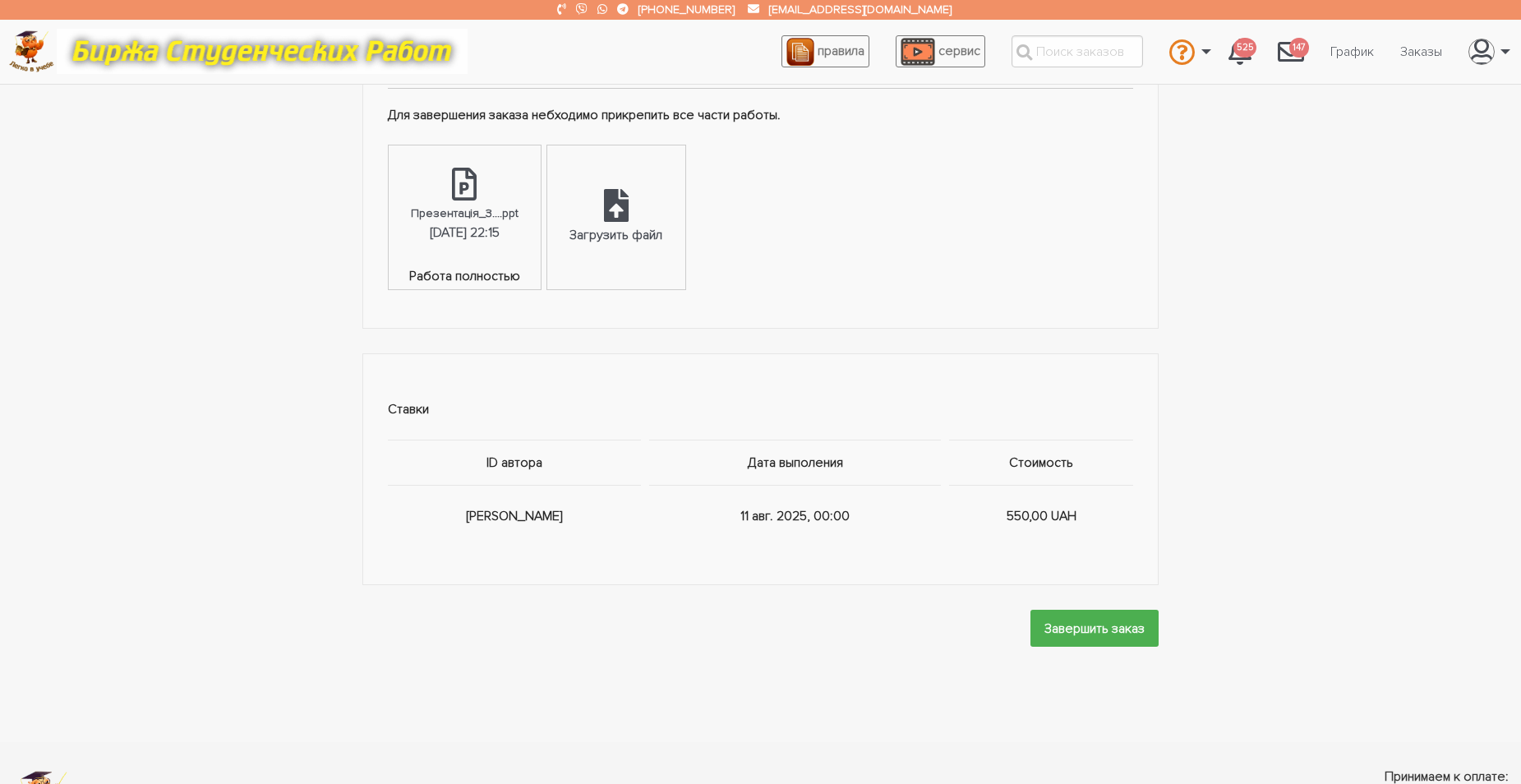
scroll to position [1228, 0]
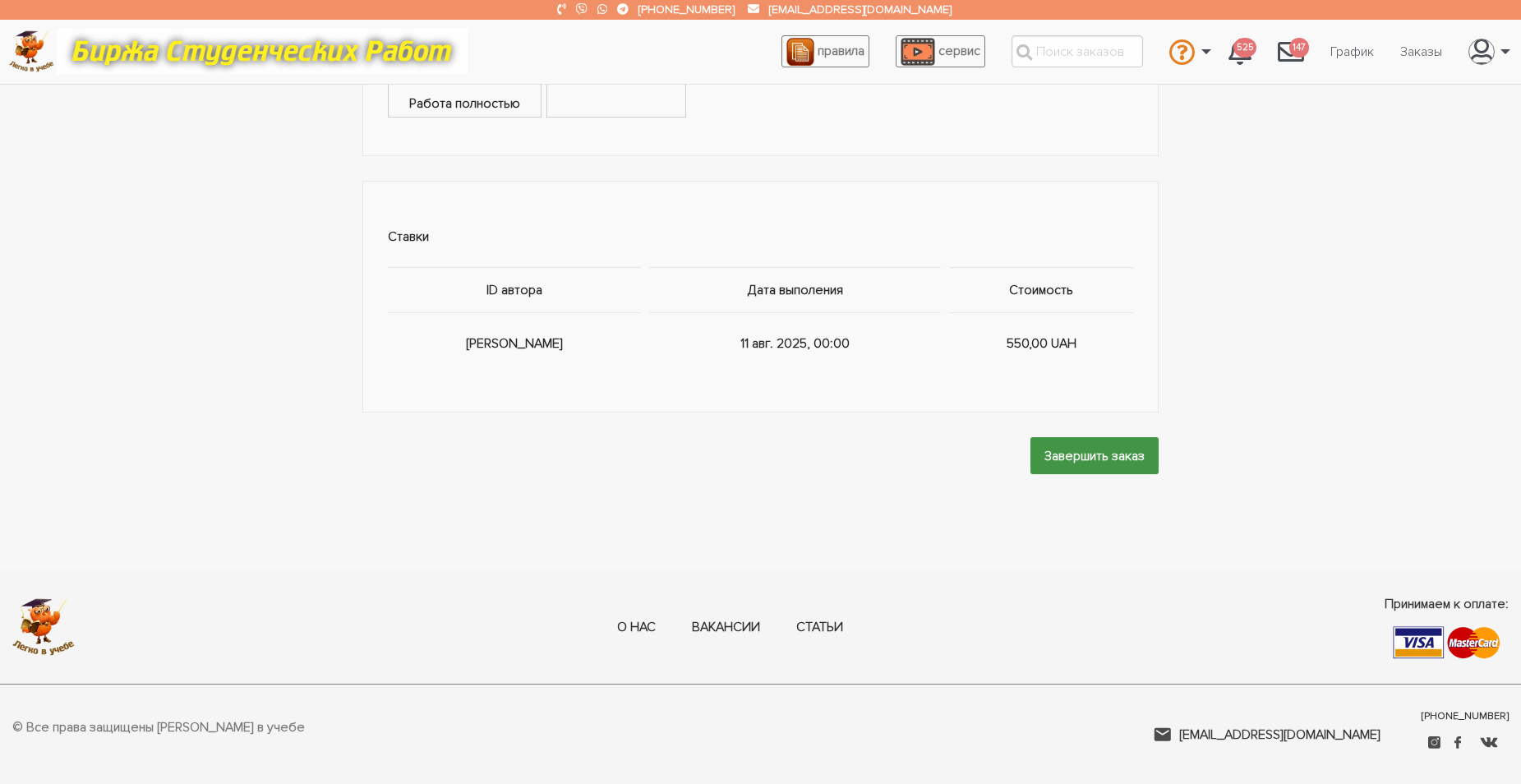
click at [1082, 446] on input "Завершить заказ" at bounding box center [1095, 455] width 129 height 37
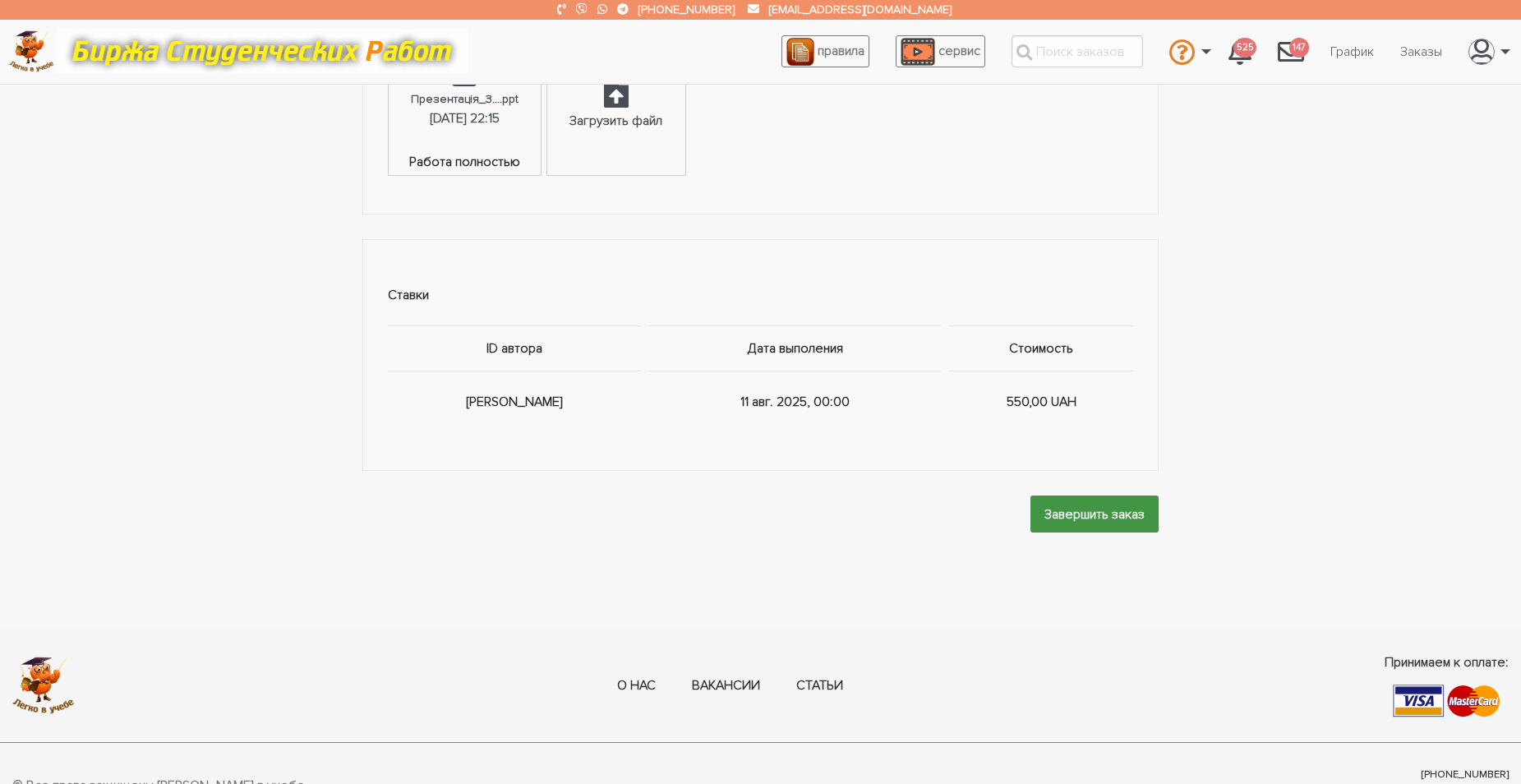
scroll to position [1064, 0]
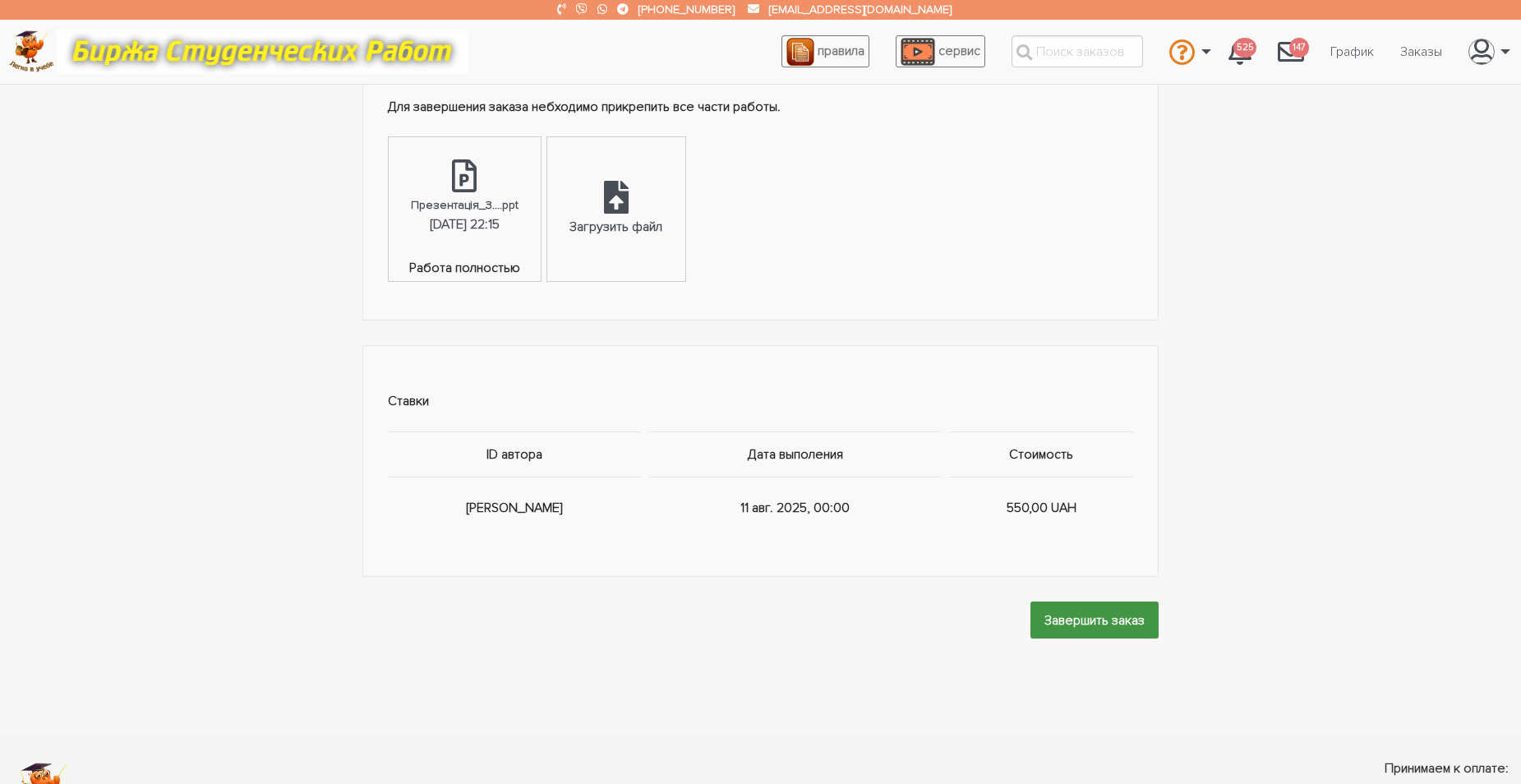
click at [1076, 622] on input "Завершить заказ" at bounding box center [1095, 620] width 129 height 37
click at [1087, 623] on input "Завершить заказ" at bounding box center [1095, 620] width 129 height 37
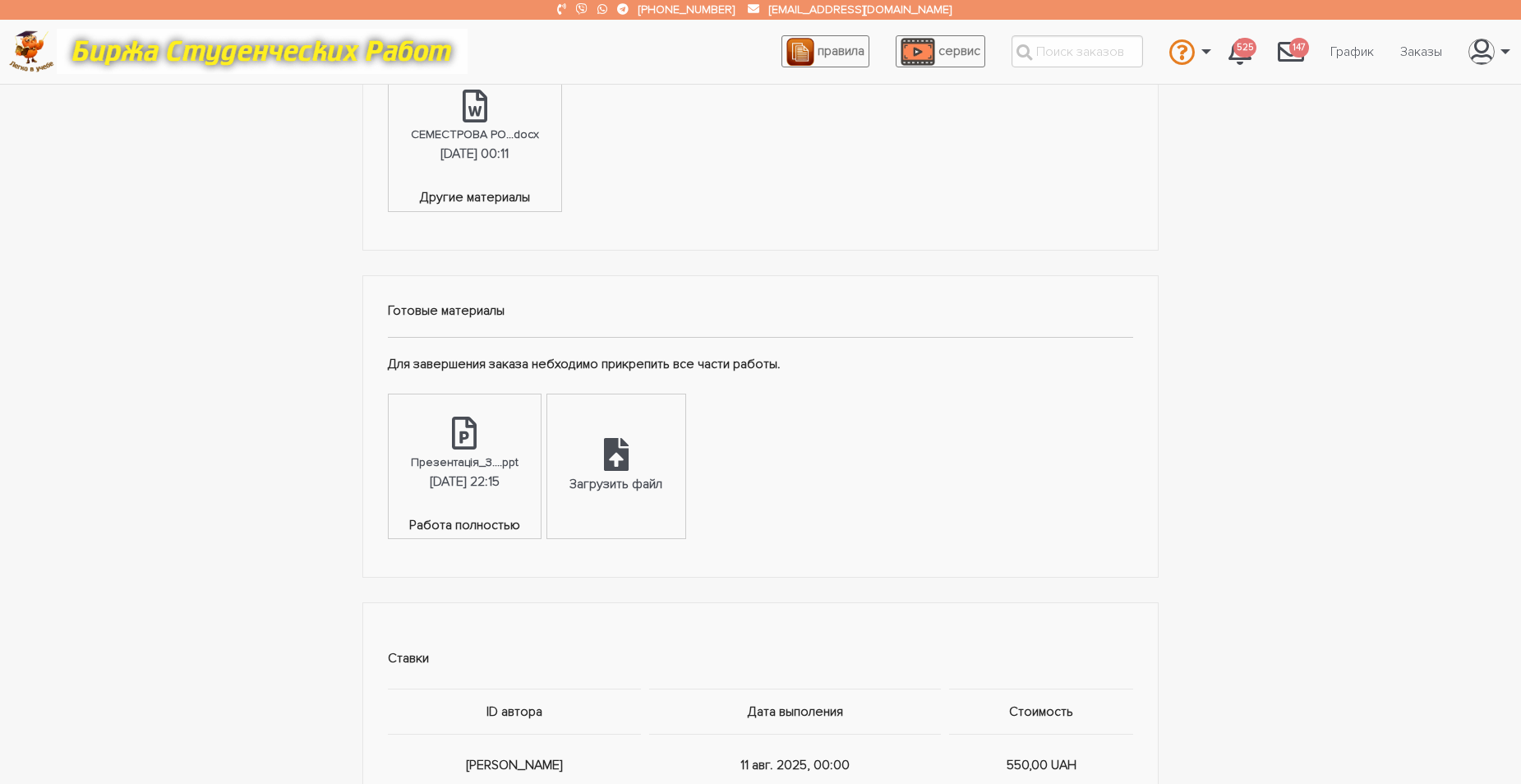
scroll to position [1068, 0]
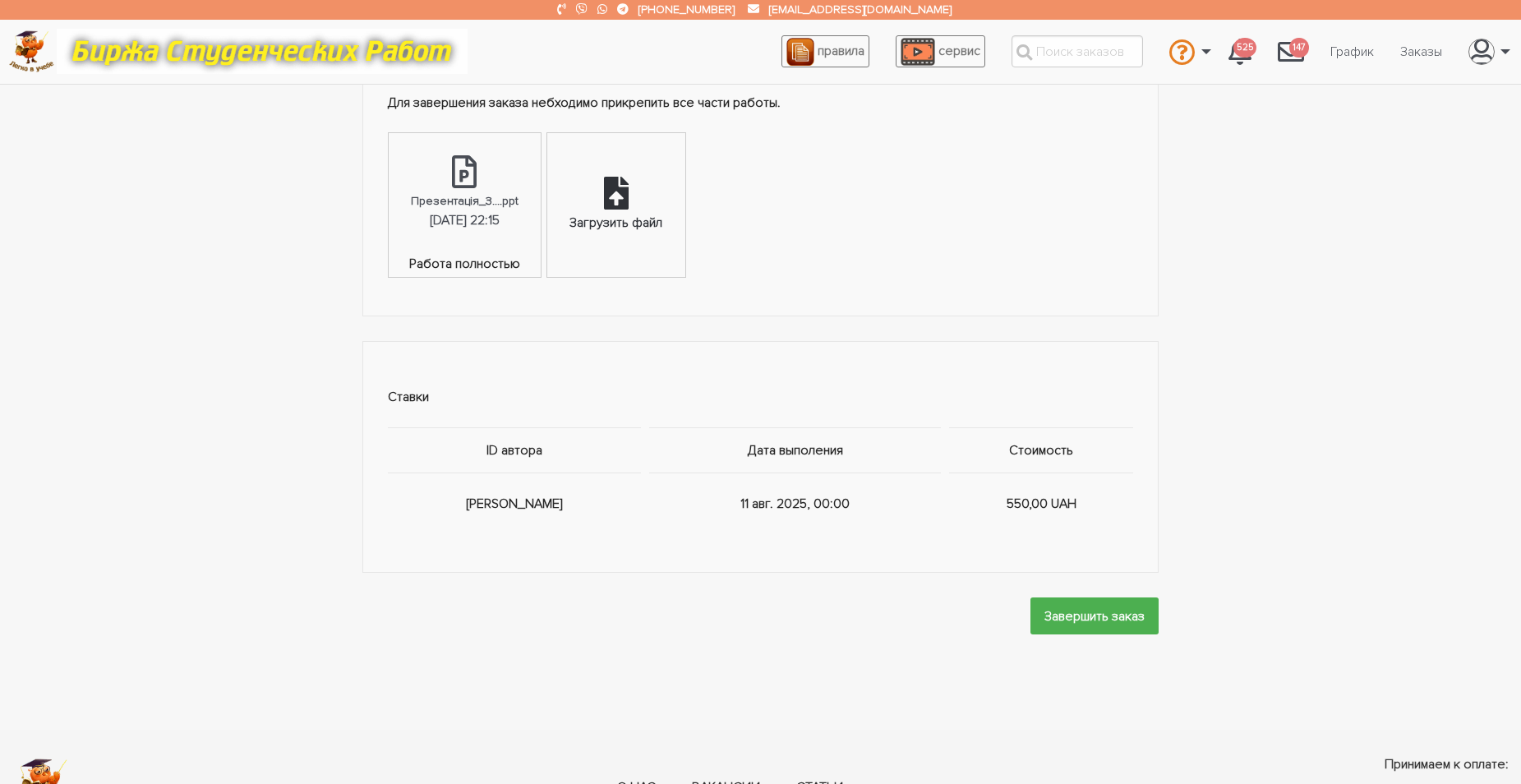
click at [629, 200] on icon at bounding box center [617, 193] width 25 height 33
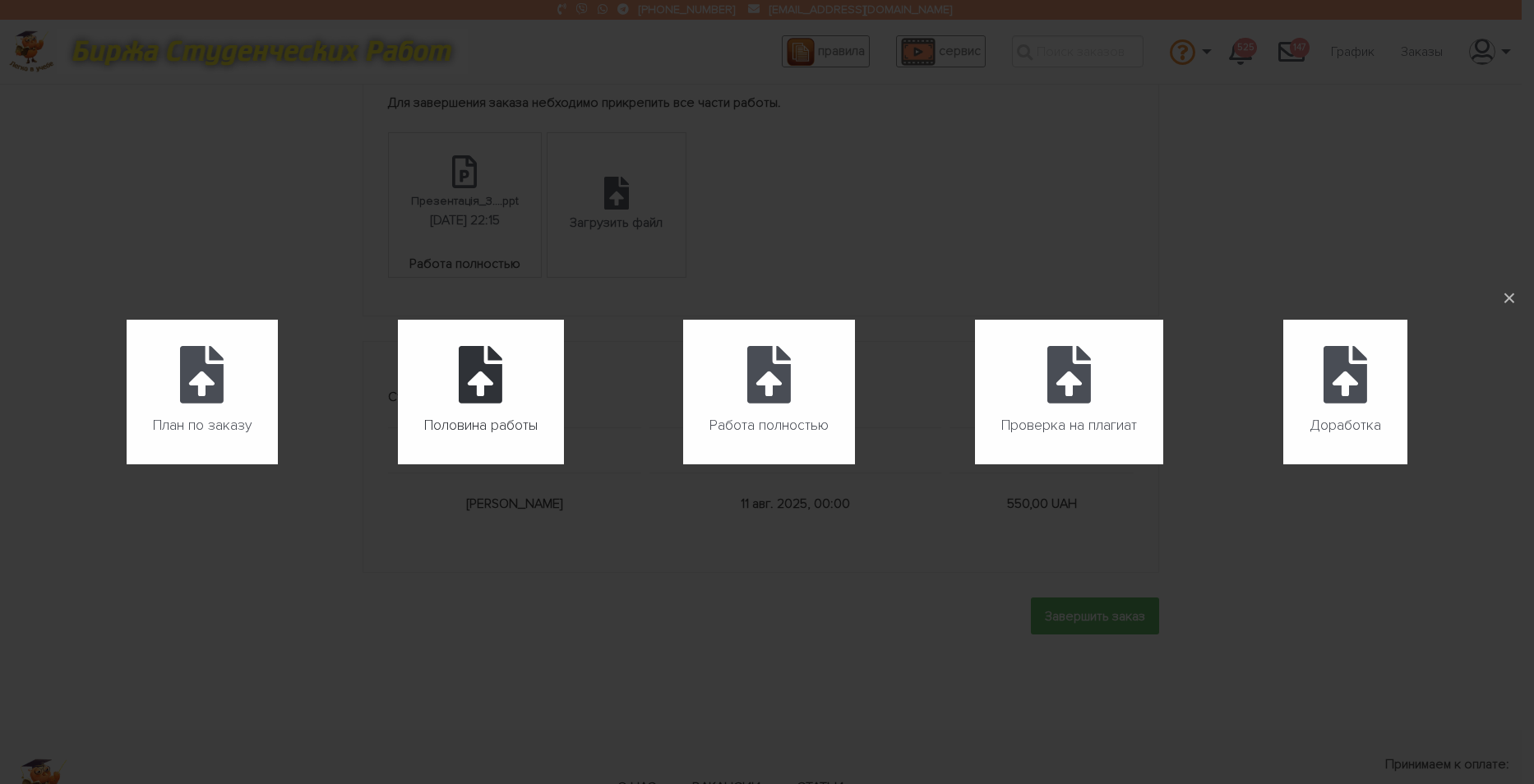
click at [484, 392] on icon at bounding box center [480, 375] width 44 height 58
click at [399, 464] on input "Половина работы" at bounding box center [398, 464] width 1 height 1
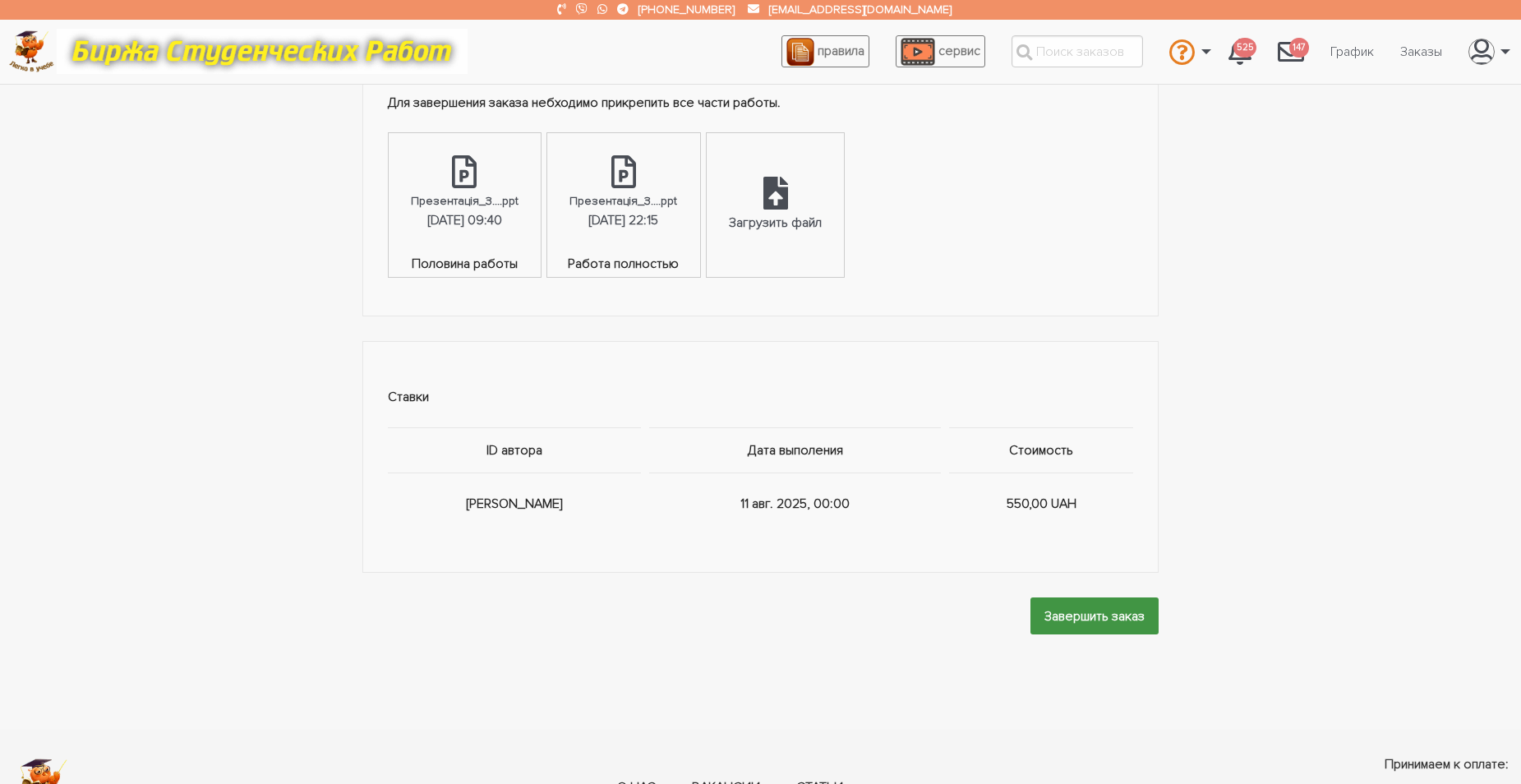
click at [1068, 612] on input "Завершить заказ" at bounding box center [1095, 616] width 129 height 37
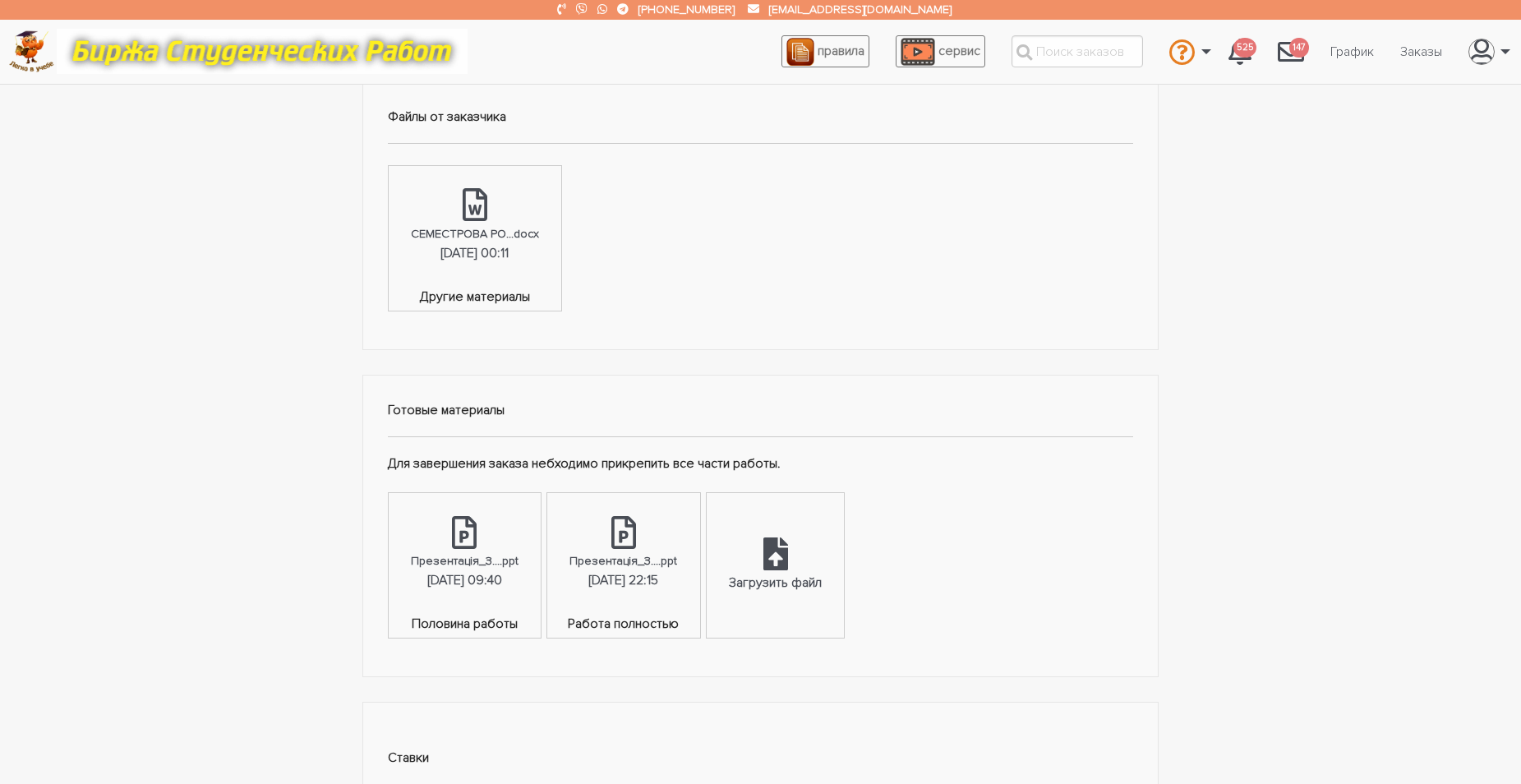
scroll to position [822, 0]
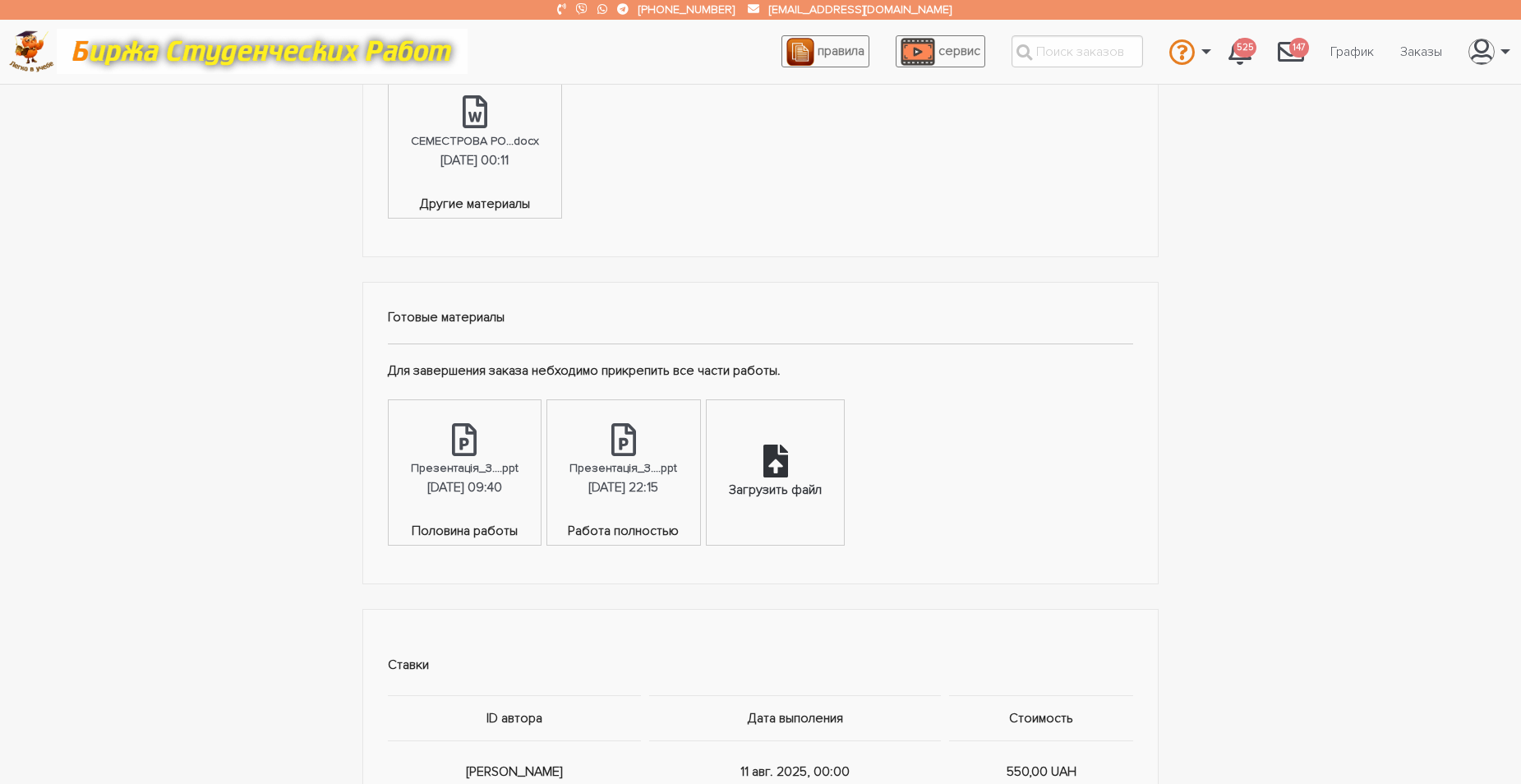
click at [788, 470] on icon at bounding box center [776, 461] width 25 height 33
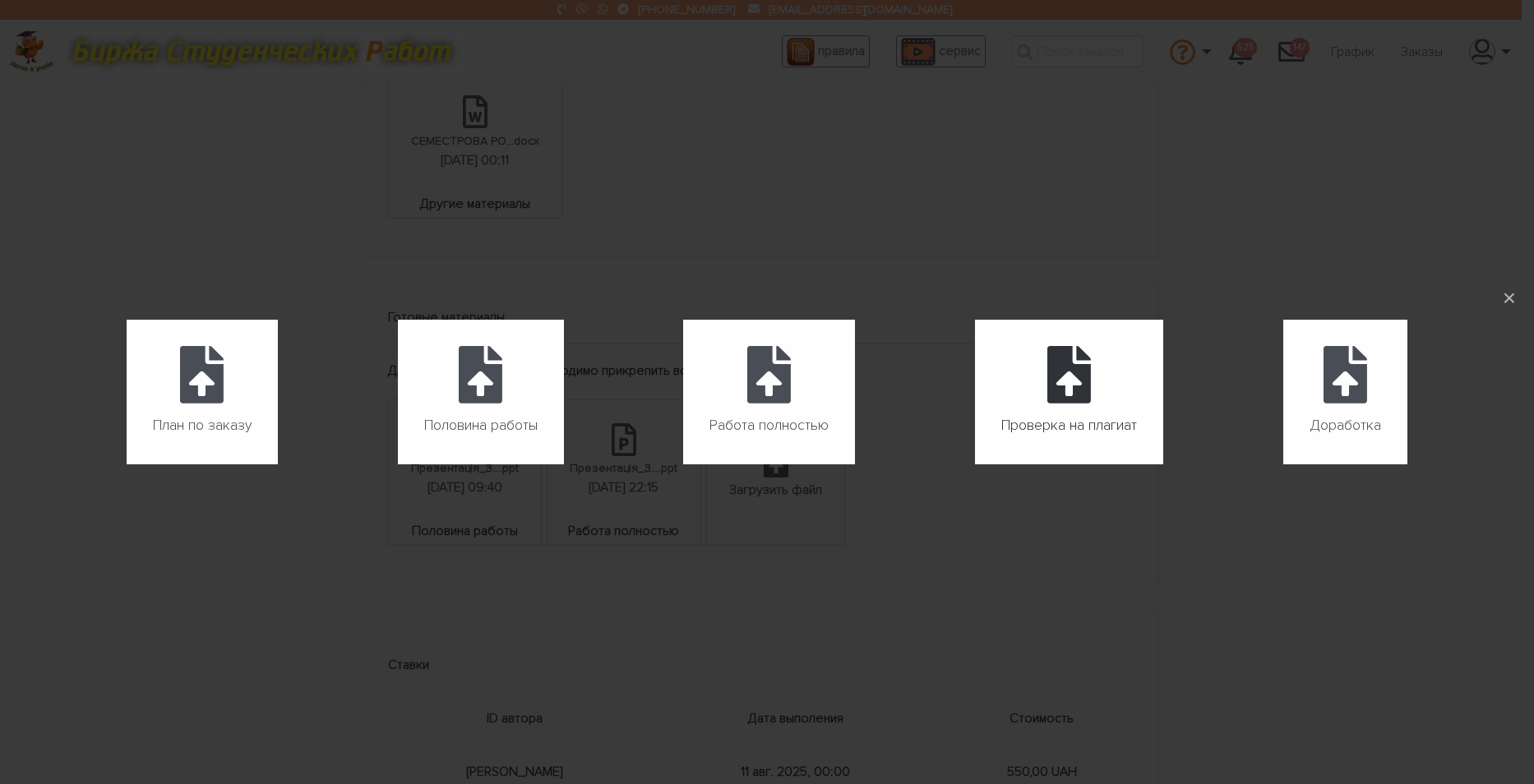
click at [1067, 397] on icon at bounding box center [1069, 375] width 44 height 58
click at [976, 464] on input "Проверка на плагиат" at bounding box center [975, 464] width 1 height 1
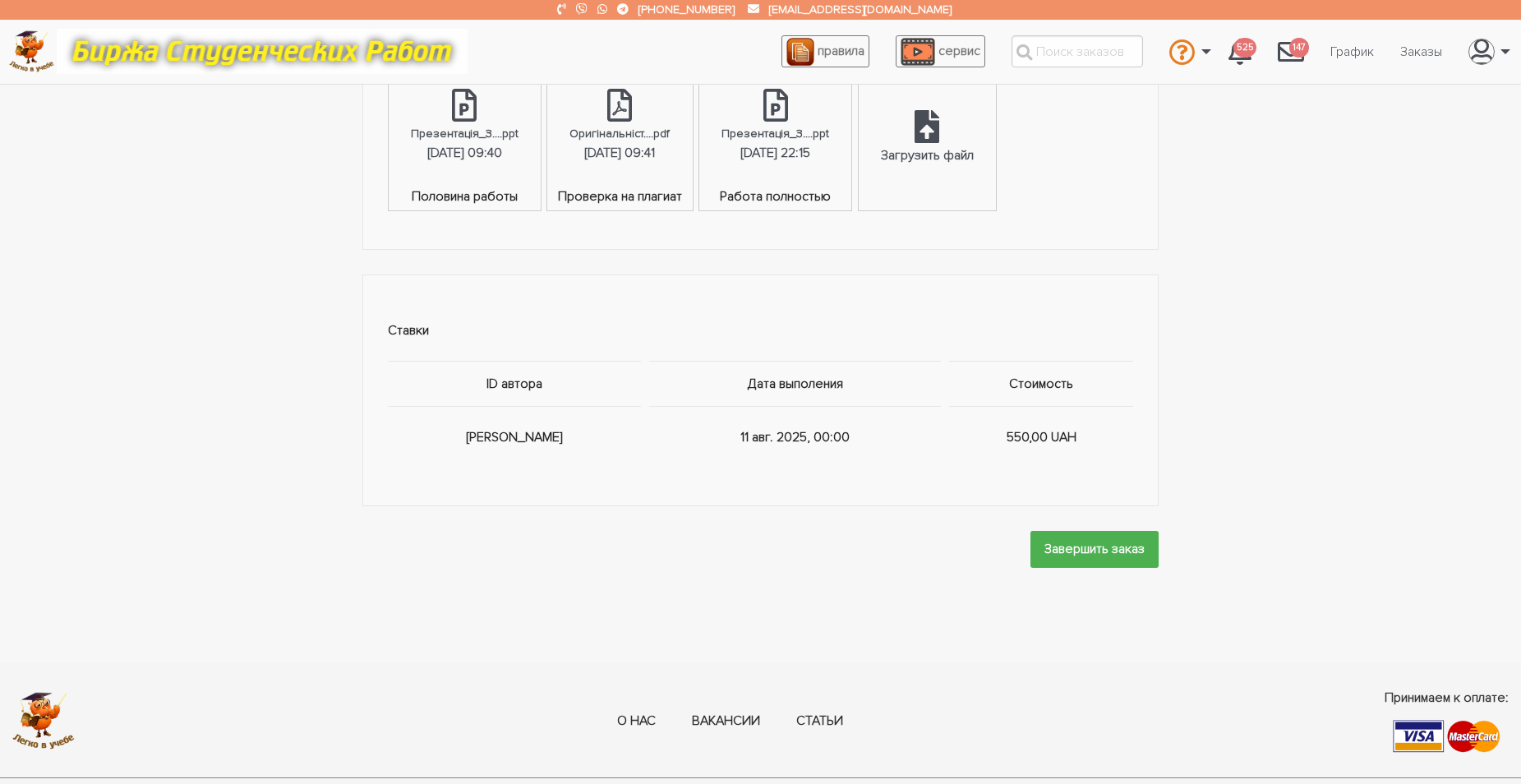
scroll to position [1250, 0]
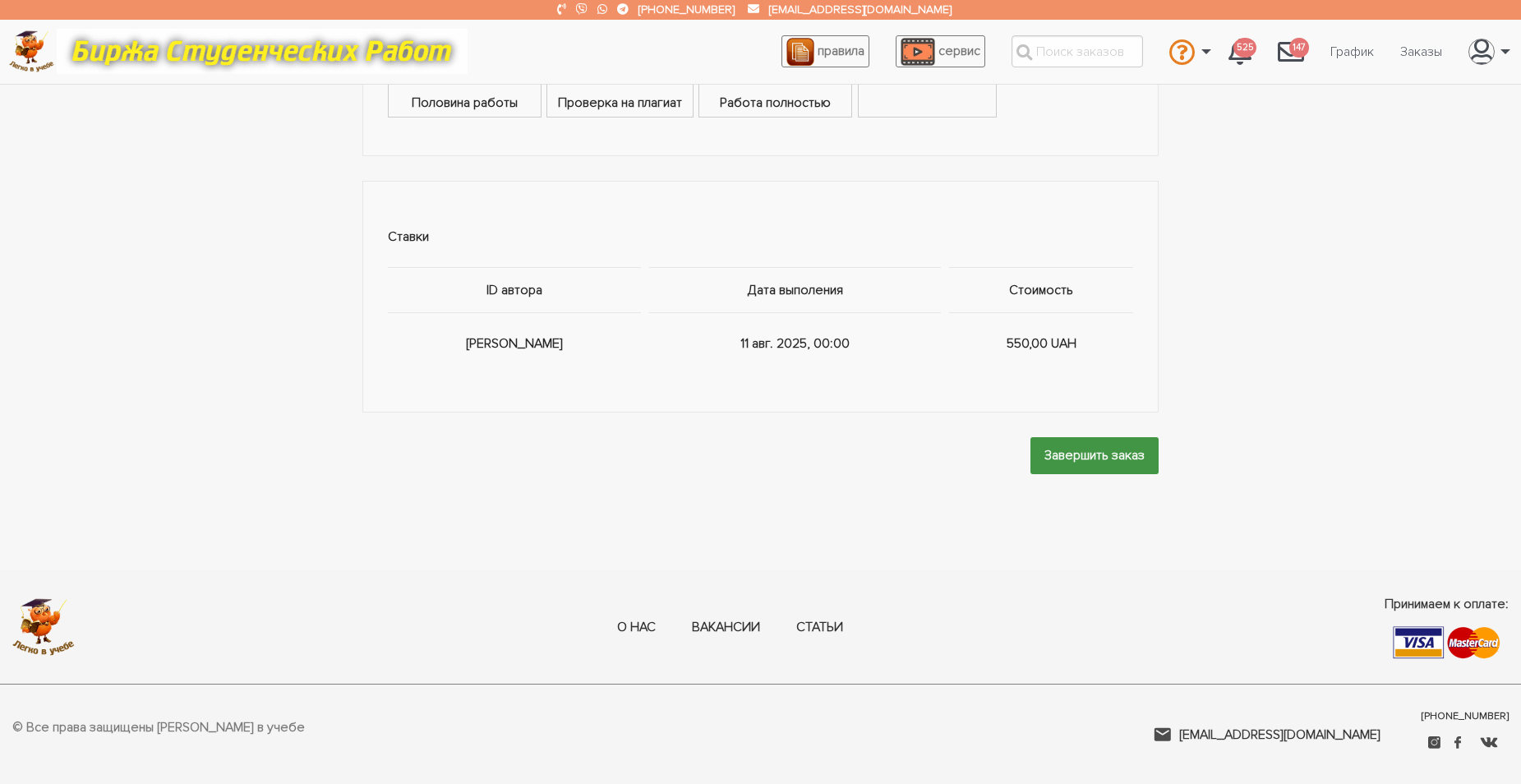
click at [1071, 452] on input "Завершить заказ" at bounding box center [1095, 455] width 129 height 37
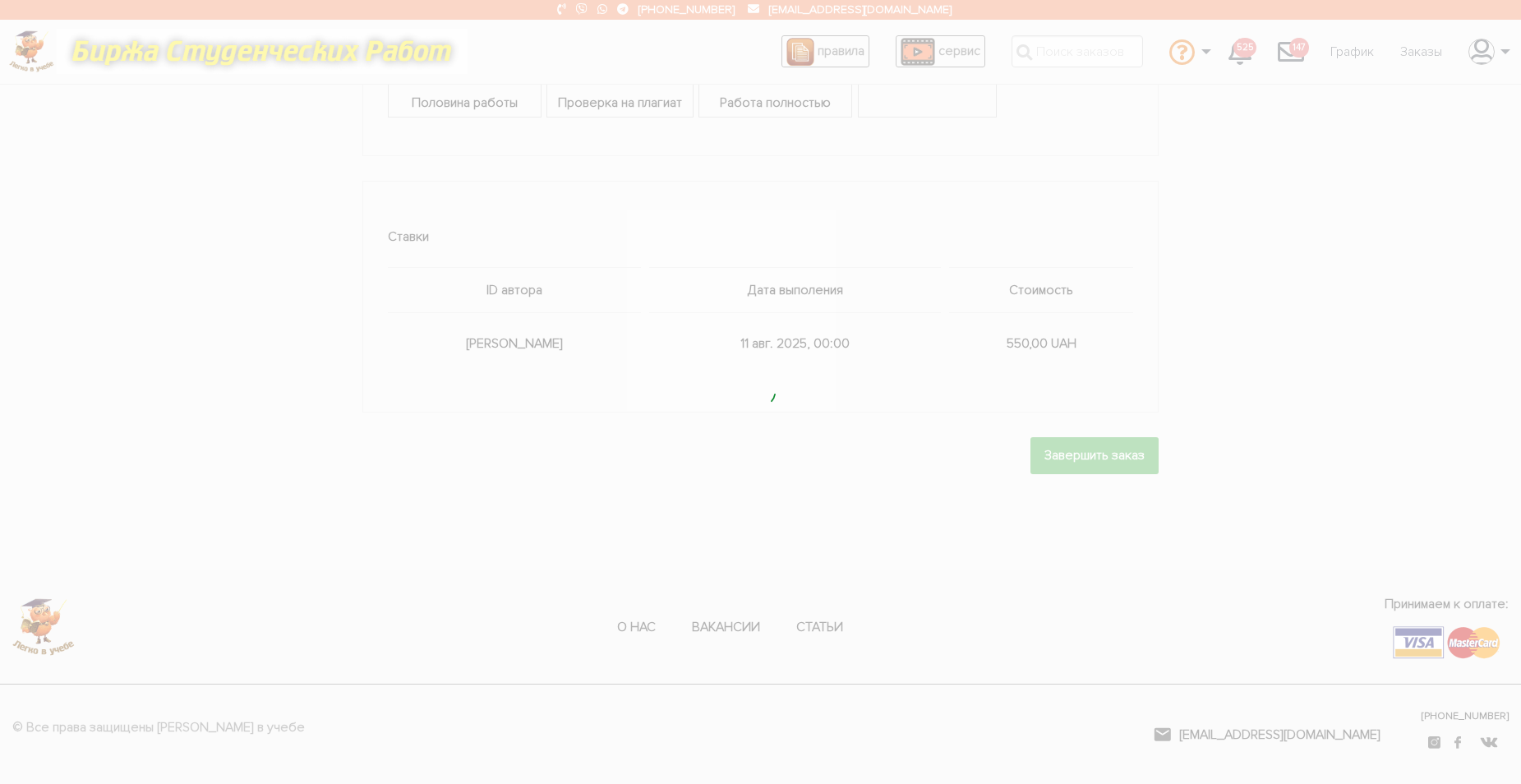
scroll to position [0, 0]
